Goal: Navigation & Orientation: Find specific page/section

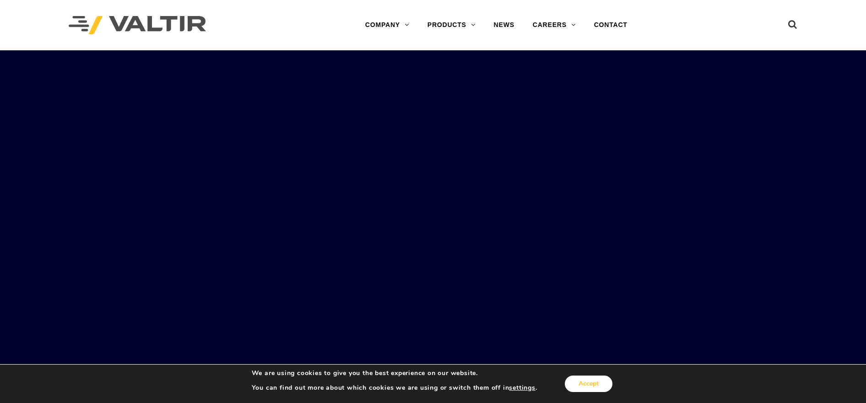
click at [585, 384] on button "Accept" at bounding box center [589, 384] width 48 height 16
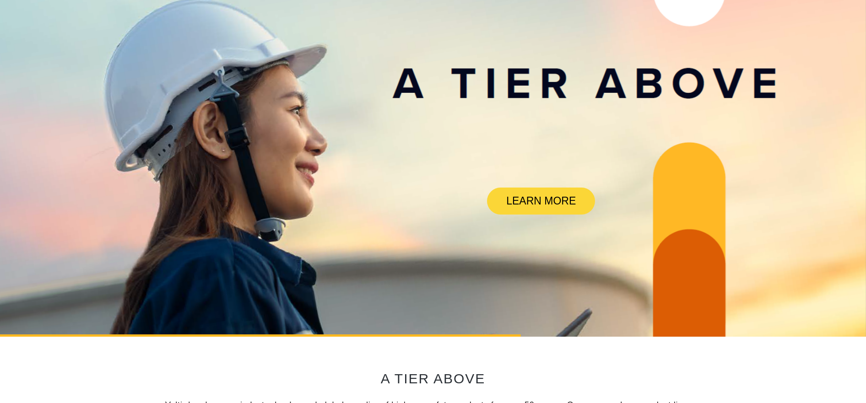
scroll to position [80, 0]
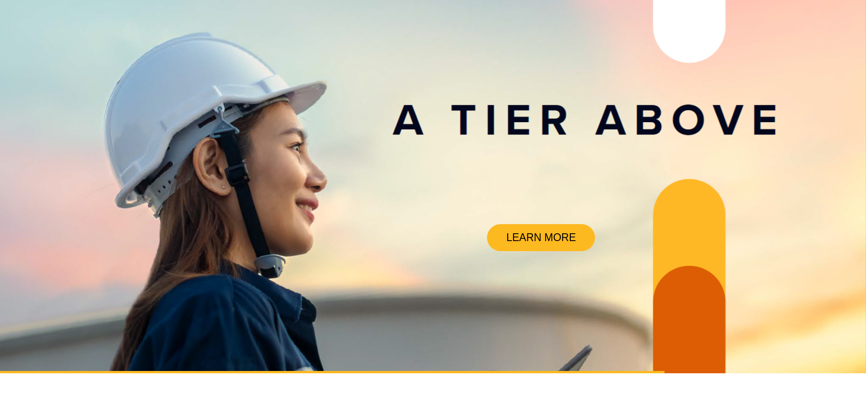
click at [529, 232] on link "LEARN MORE" at bounding box center [541, 237] width 108 height 27
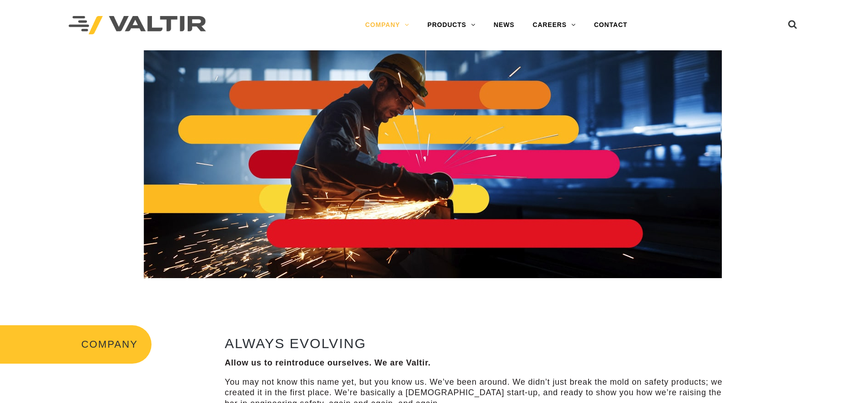
click at [187, 22] on img at bounding box center [137, 25] width 137 height 19
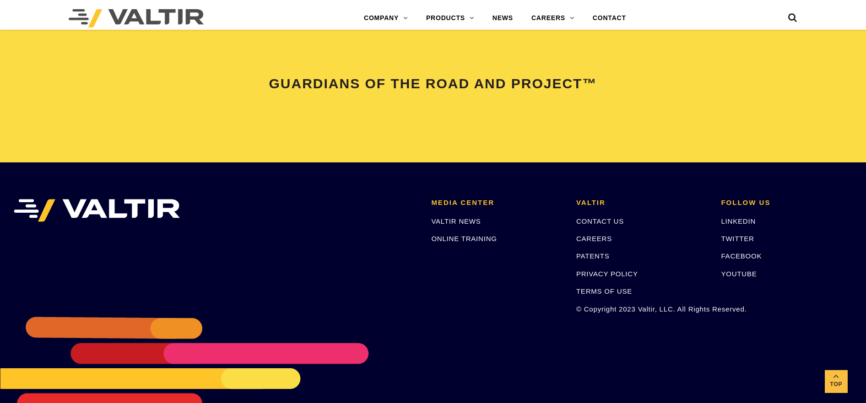
scroll to position [1922, 0]
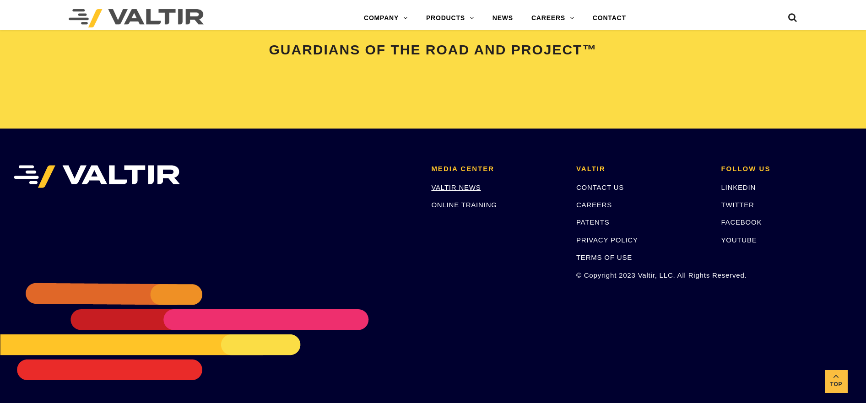
click at [460, 189] on link "VALTIR NEWS" at bounding box center [455, 188] width 49 height 8
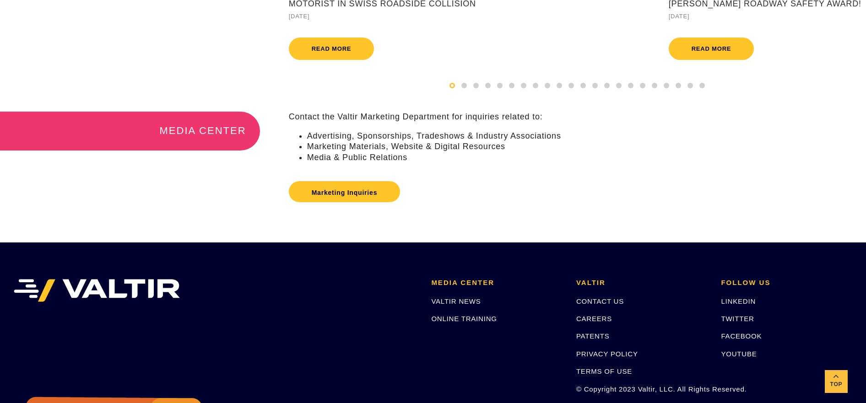
scroll to position [178, 0]
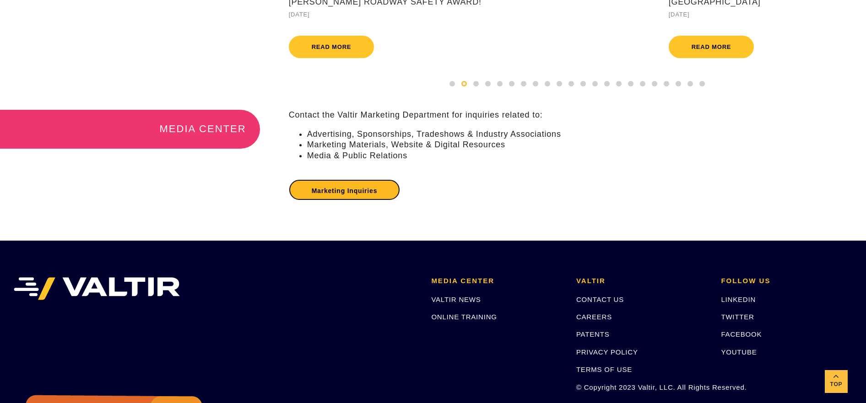
click at [360, 195] on link "Marketing Inquiries" at bounding box center [345, 189] width 112 height 21
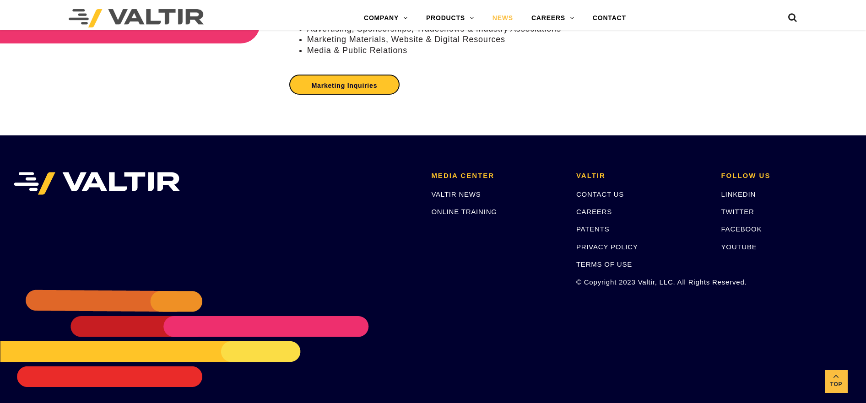
scroll to position [299, 0]
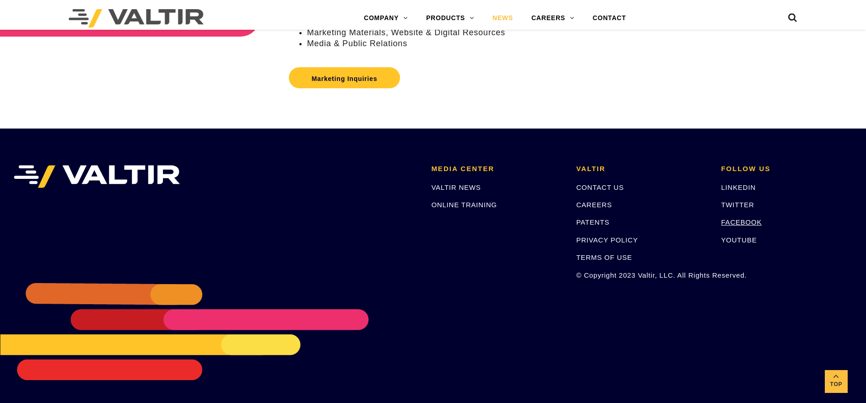
click at [746, 223] on link "FACEBOOK" at bounding box center [741, 222] width 41 height 8
